Goal: Task Accomplishment & Management: Manage account settings

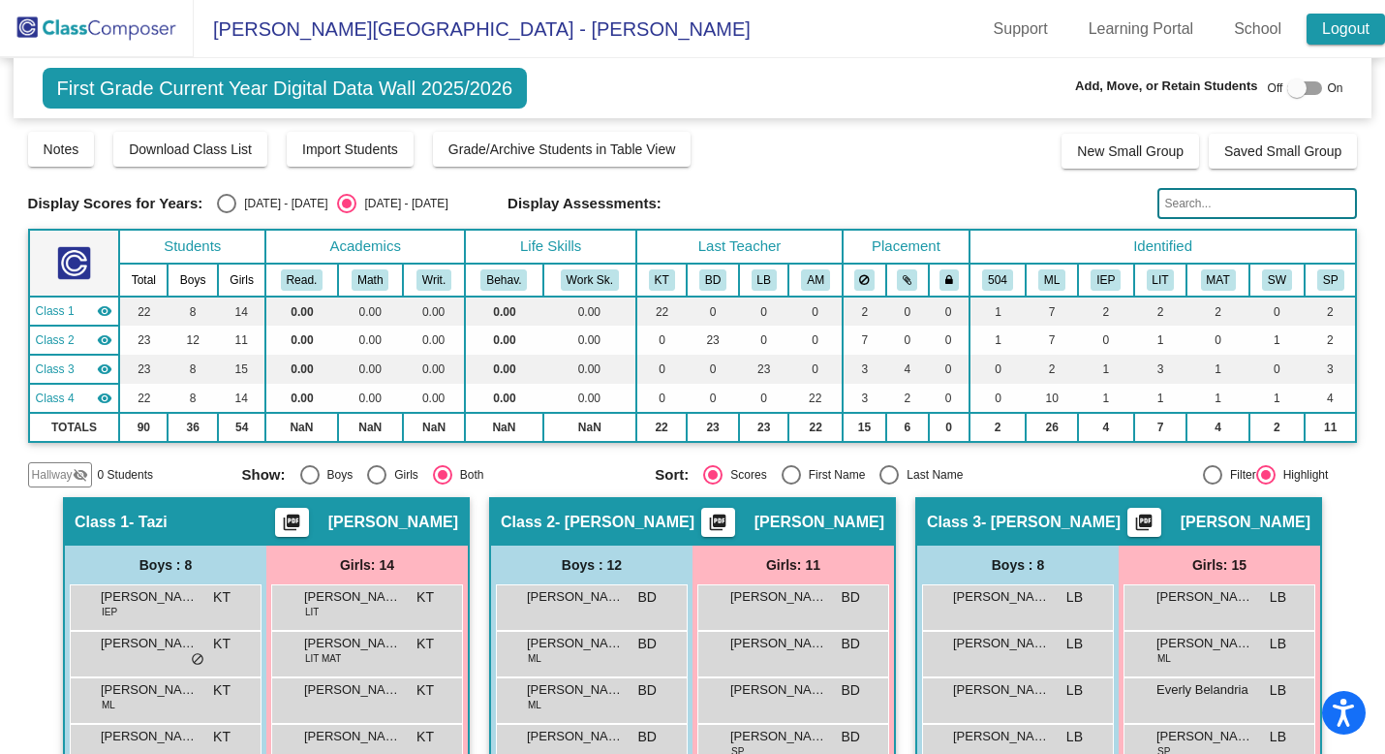
click at [1336, 31] on link "Logout" at bounding box center [1346, 29] width 78 height 31
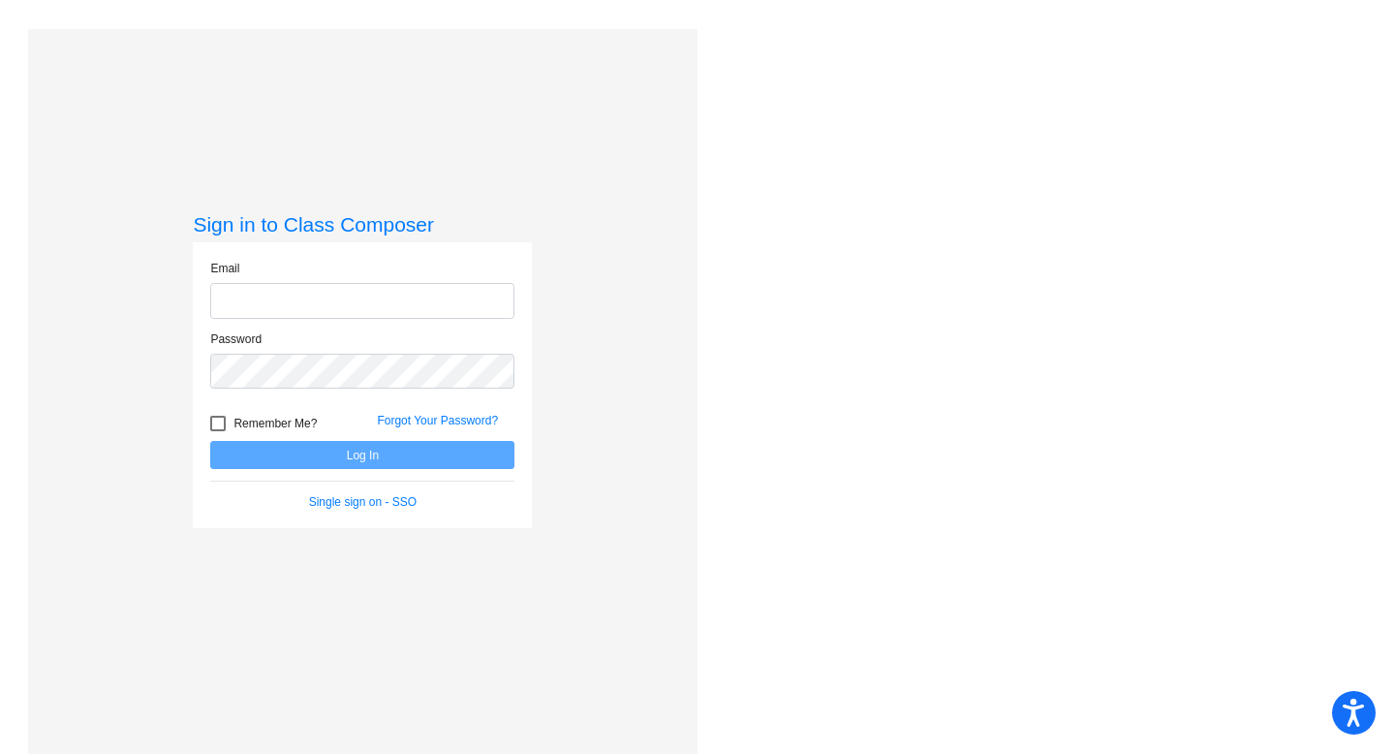
type input "mwodzinski@sd25.org"
